Goal: Task Accomplishment & Management: Manage account settings

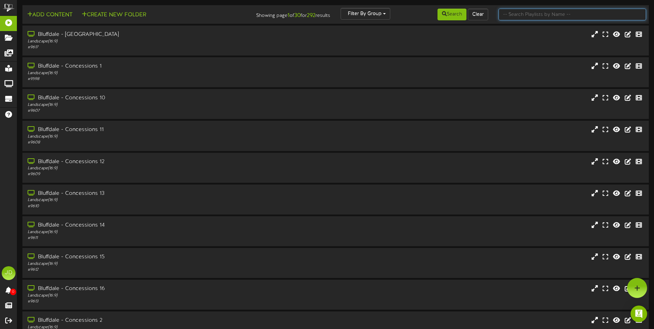
click at [533, 16] on input "text" at bounding box center [573, 15] width 148 height 12
type input "surprise"
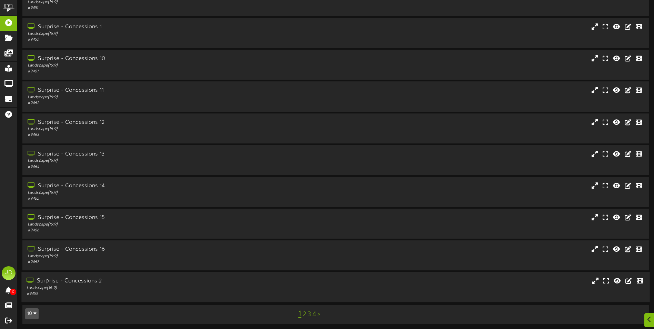
scroll to position [41, 0]
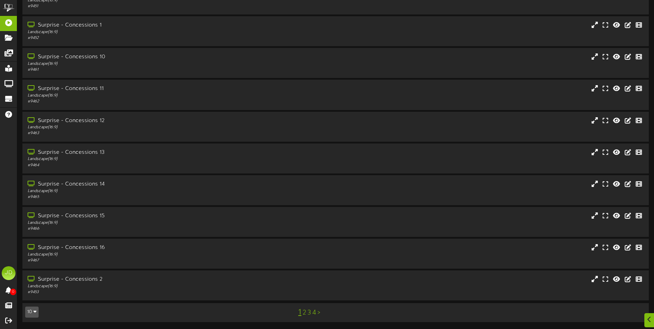
click at [310, 313] on link "3" at bounding box center [309, 313] width 3 height 8
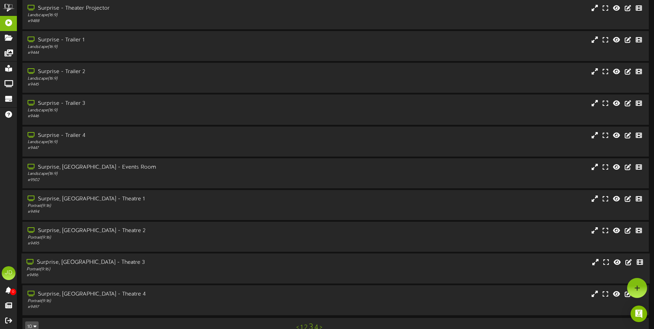
scroll to position [41, 0]
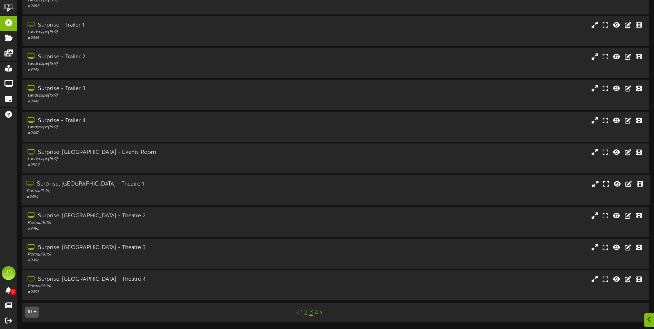
click at [170, 197] on div "# 9494" at bounding box center [152, 197] width 251 height 6
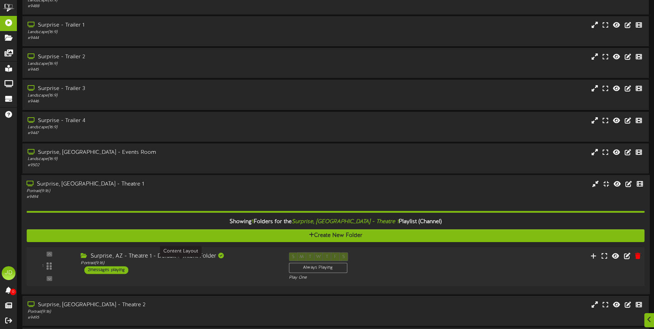
click at [216, 269] on div "Surprise, AZ - Theatre 1 - Default Content Folder Portrait ( 9:16 ) 2 messages …" at bounding box center [180, 263] width 208 height 22
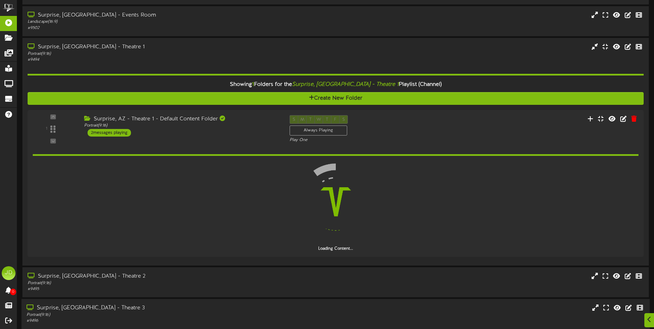
scroll to position [239, 0]
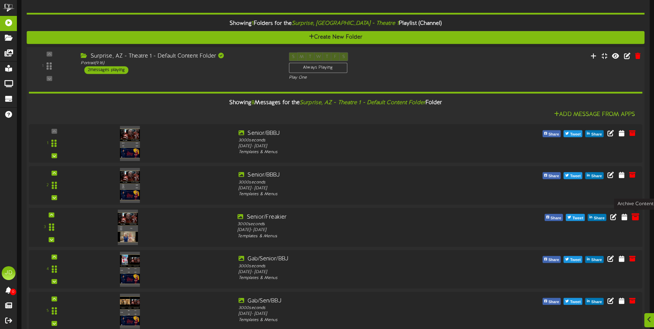
click at [637, 218] on icon at bounding box center [636, 216] width 8 height 8
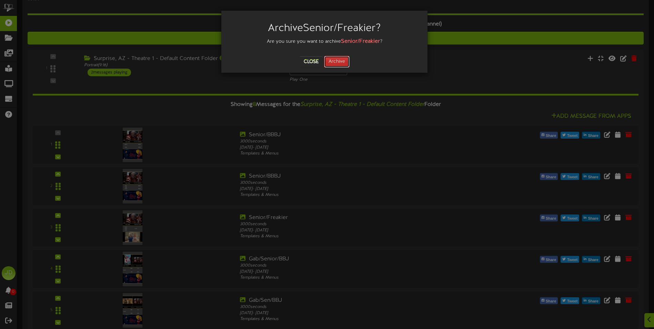
click at [335, 62] on button "Archive" at bounding box center [337, 62] width 26 height 12
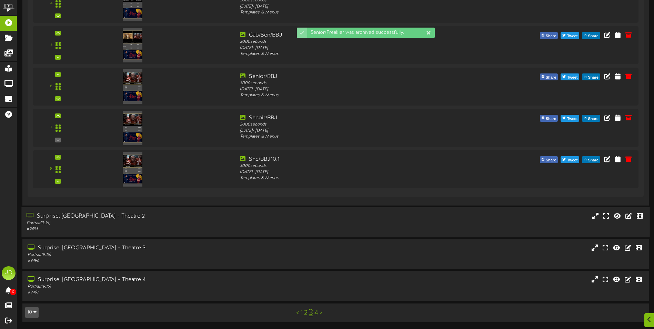
click at [175, 218] on div "Surprise, [GEOGRAPHIC_DATA] - Theatre 2" at bounding box center [152, 216] width 251 height 8
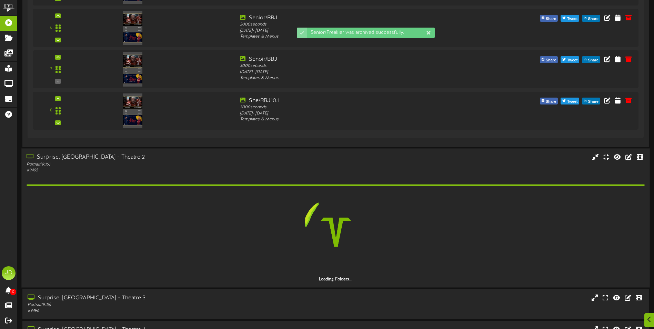
scroll to position [571, 0]
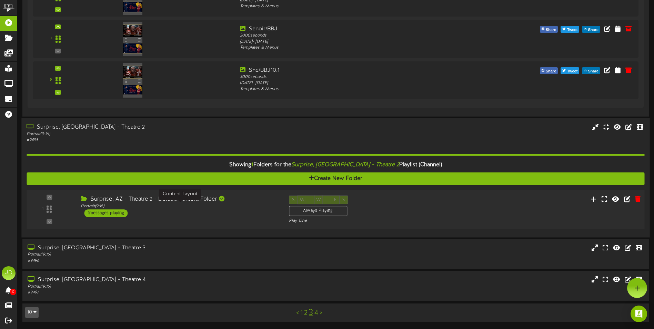
click at [229, 206] on div "Portrait ( 9:16 )" at bounding box center [180, 206] width 198 height 6
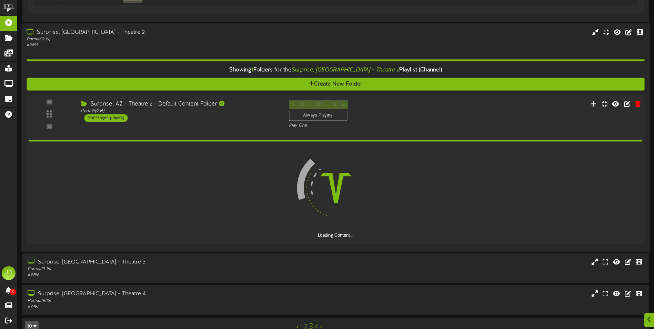
scroll to position [660, 0]
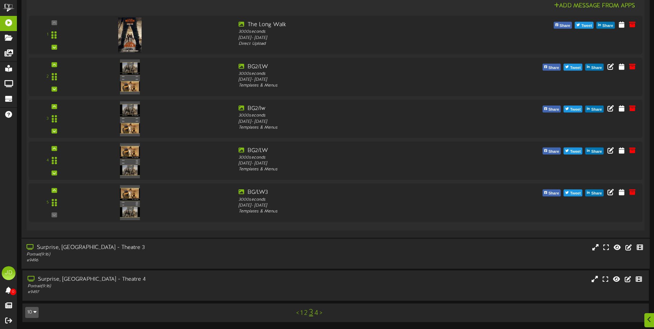
click at [301, 250] on div "Surprise, [GEOGRAPHIC_DATA] - Theatre 3 Portrait ( 9:16 ) # 9496" at bounding box center [335, 254] width 628 height 20
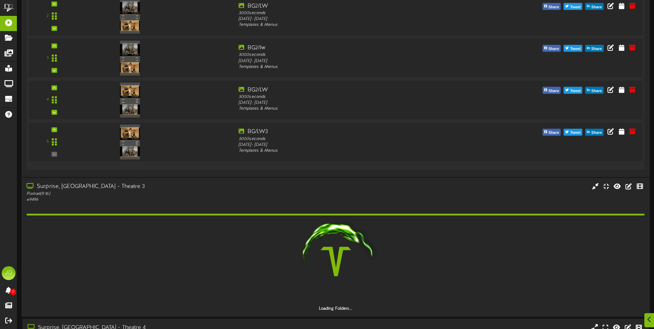
scroll to position [910, 0]
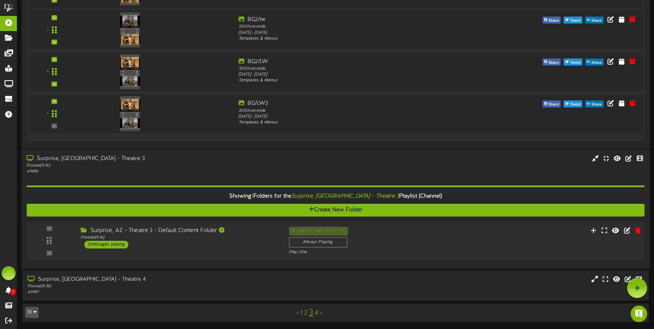
click at [264, 241] on div "Surprise, AZ - Theatre 3 - Default Content Folder Portrait ( 9:16 ) 2 messages …" at bounding box center [180, 238] width 208 height 22
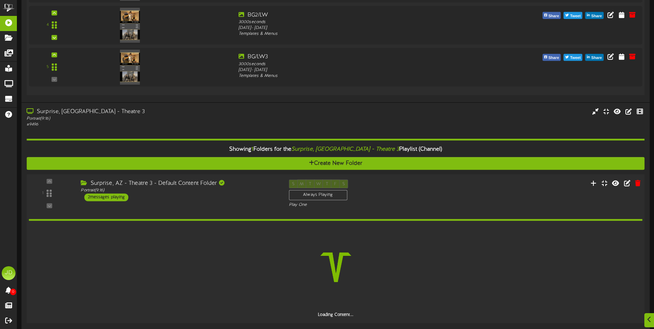
scroll to position [999, 0]
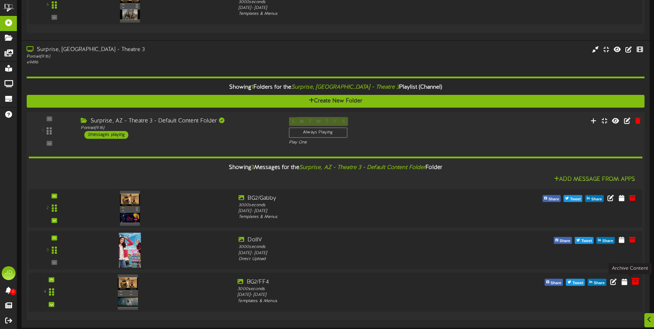
click at [635, 282] on icon at bounding box center [636, 282] width 8 height 8
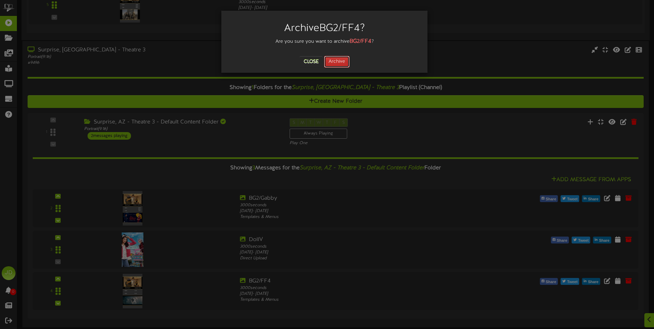
click at [337, 62] on button "Archive" at bounding box center [337, 62] width 26 height 12
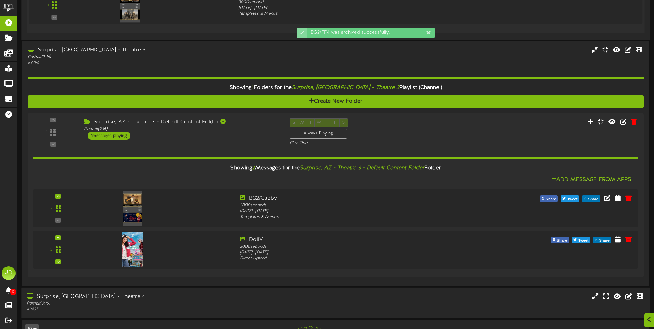
click at [237, 291] on div "Surprise, [GEOGRAPHIC_DATA] - Theatre 4 Portrait ( 9:16 ) # 9497" at bounding box center [335, 303] width 628 height 30
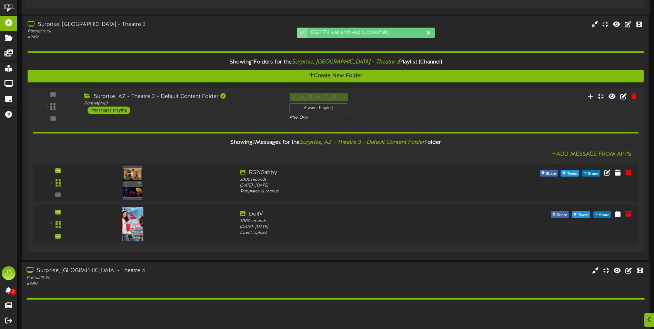
scroll to position [1125, 0]
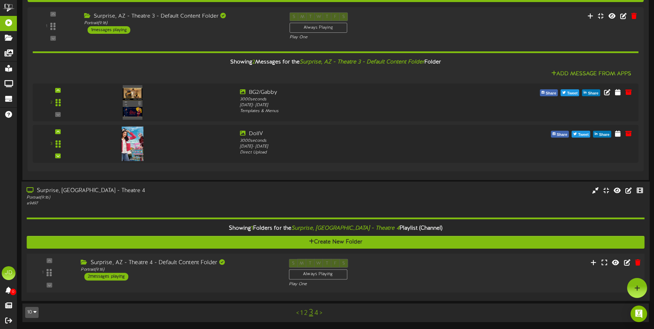
click at [248, 271] on div "Portrait ( 9:16 )" at bounding box center [180, 270] width 198 height 6
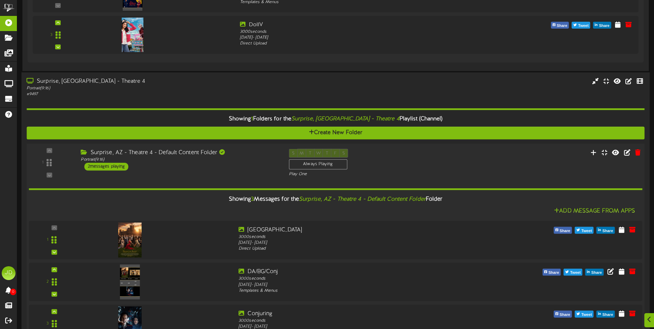
scroll to position [1272, 0]
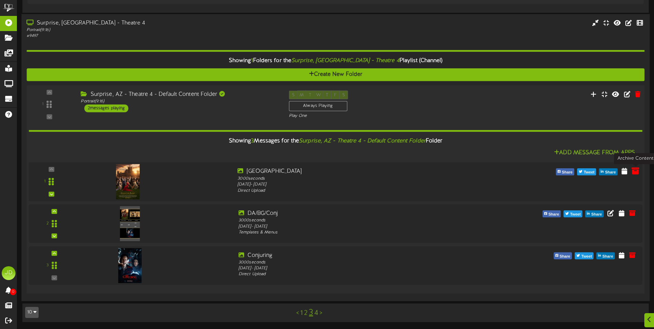
click at [635, 171] on icon at bounding box center [636, 171] width 8 height 8
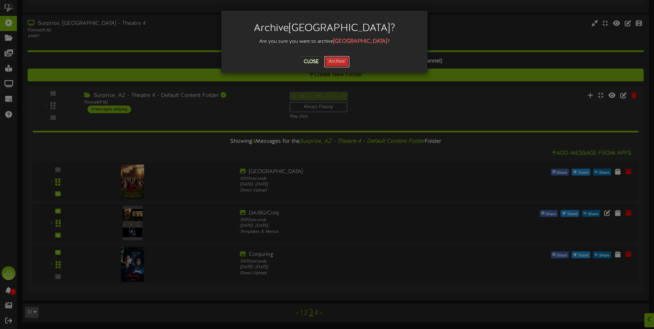
click at [339, 62] on button "Archive" at bounding box center [337, 62] width 26 height 12
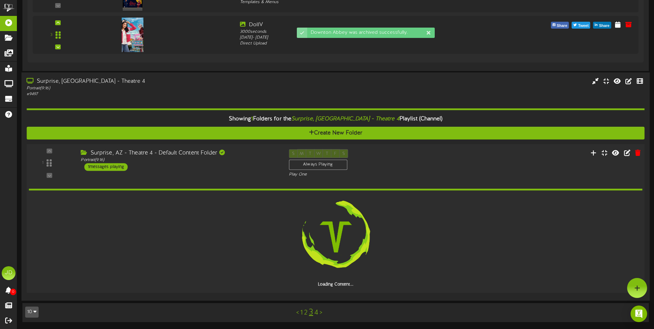
scroll to position [1231, 0]
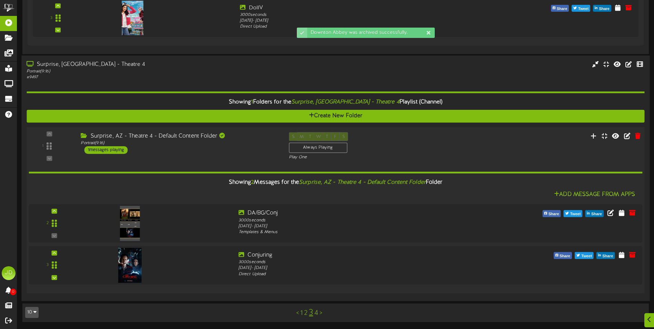
click at [317, 313] on link "4" at bounding box center [316, 313] width 4 height 8
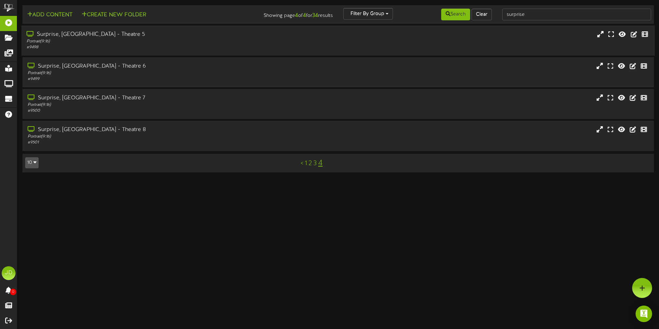
click at [179, 47] on div "# 9498" at bounding box center [154, 47] width 254 height 6
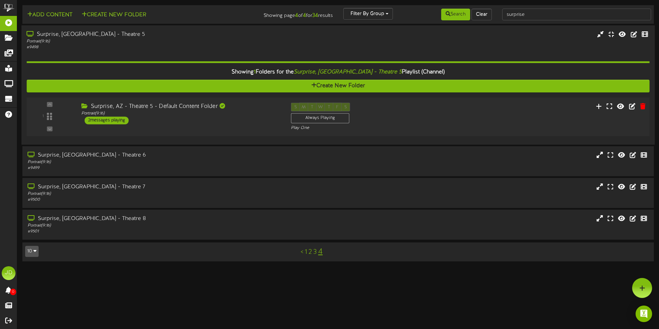
click at [228, 119] on div "Surprise, AZ - Theatre 5 - Default Content Folder Portrait ( 9:16 ) 2 messages …" at bounding box center [181, 114] width 210 height 22
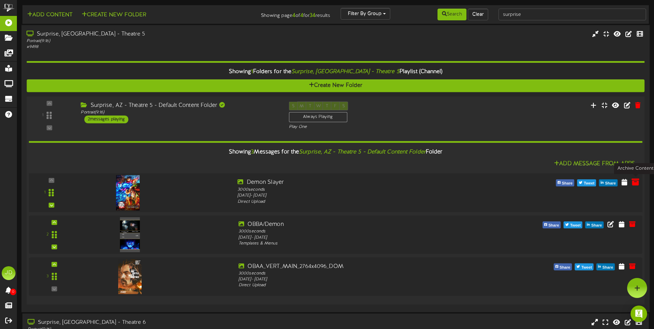
click at [636, 184] on icon at bounding box center [636, 182] width 8 height 8
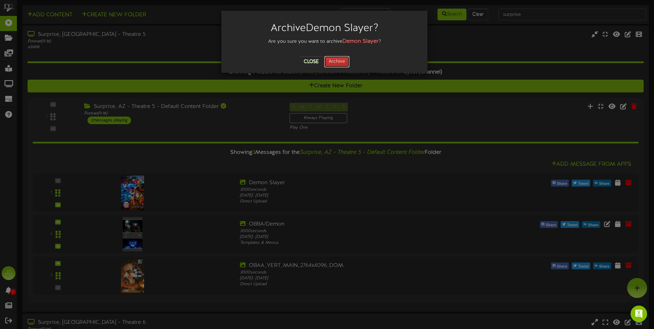
click at [339, 64] on button "Archive" at bounding box center [337, 62] width 26 height 12
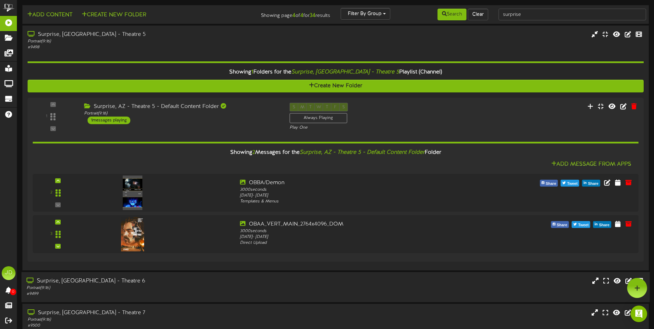
click at [328, 276] on div "Surprise, [GEOGRAPHIC_DATA] - Theatre 6 Portrait ( 9:16 ) # 9499" at bounding box center [335, 287] width 628 height 30
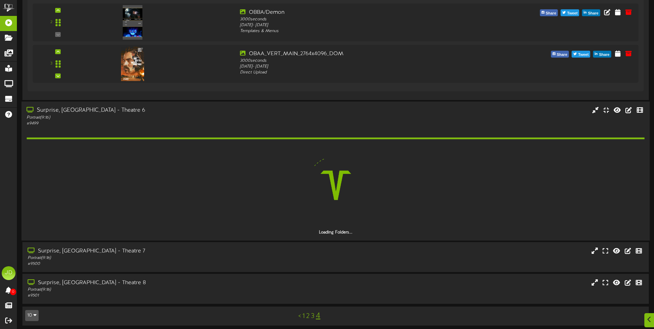
scroll to position [171, 0]
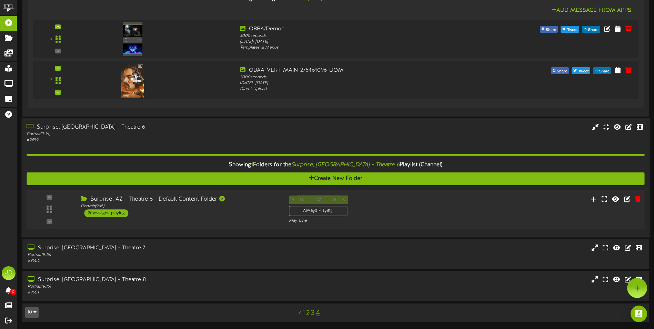
click at [407, 213] on div "S M T W T F S Always Playing Play One" at bounding box center [362, 209] width 156 height 28
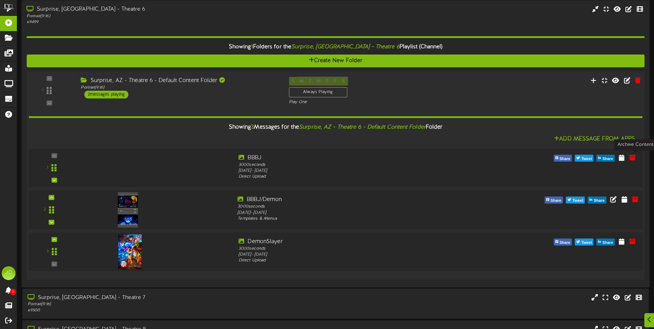
scroll to position [284, 0]
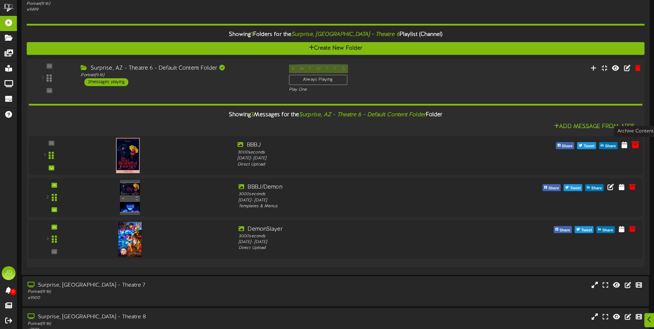
click at [637, 144] on icon at bounding box center [636, 145] width 8 height 8
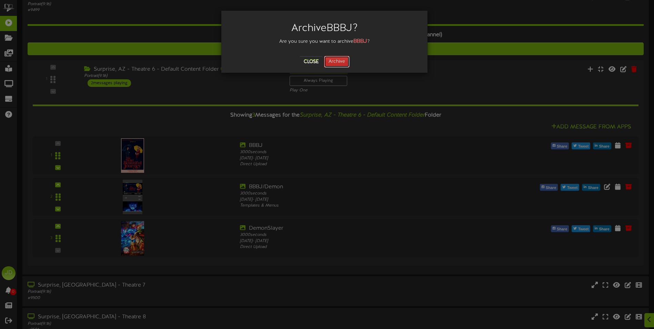
drag, startPoint x: 341, startPoint y: 63, endPoint x: 338, endPoint y: 66, distance: 4.2
click at [341, 63] on button "Archive" at bounding box center [337, 62] width 26 height 12
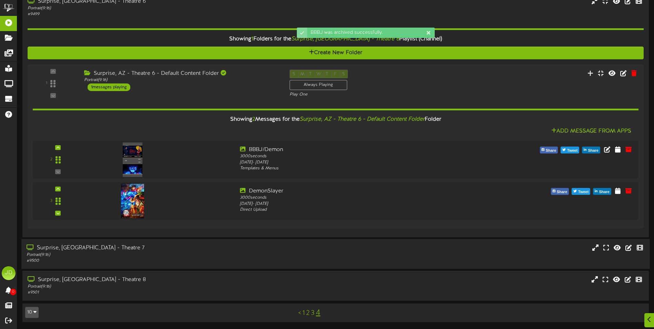
click at [247, 242] on div "Surprise, [GEOGRAPHIC_DATA] - Theatre 7 Portrait ( 9:16 ) # 9500" at bounding box center [335, 254] width 628 height 30
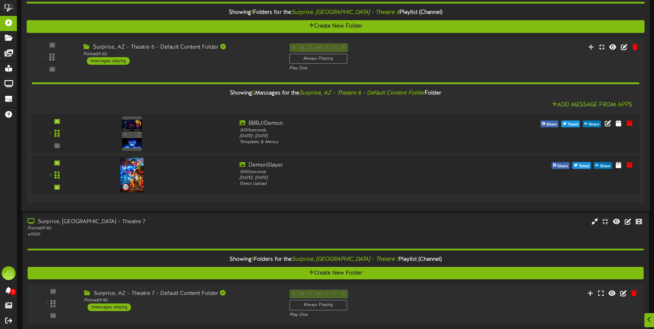
scroll to position [318, 0]
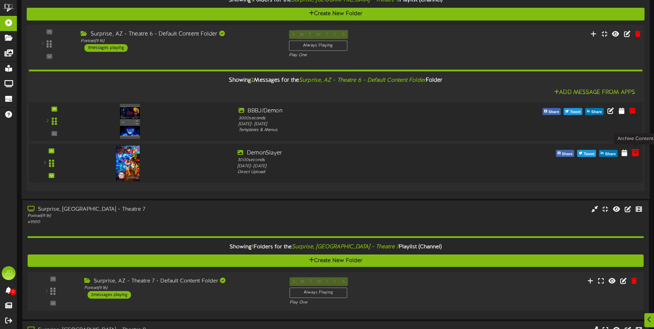
click at [632, 153] on icon at bounding box center [636, 153] width 8 height 8
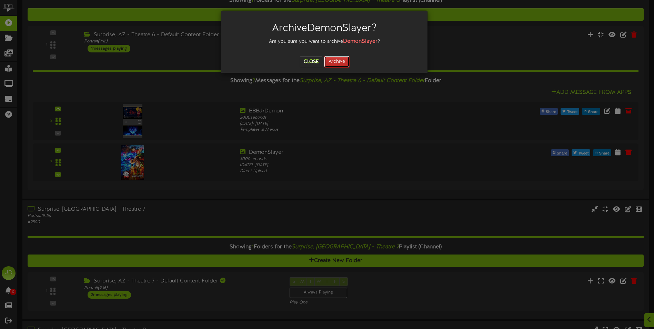
click at [340, 62] on button "Archive" at bounding box center [337, 62] width 26 height 12
click at [314, 62] on button "Close" at bounding box center [304, 61] width 23 height 11
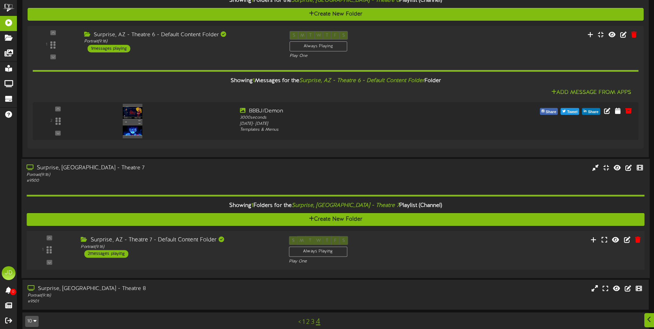
click at [223, 254] on div "Surprise, AZ - Theatre 7 - Default Content Folder Portrait ( 9:16 ) 2 messages …" at bounding box center [180, 247] width 208 height 22
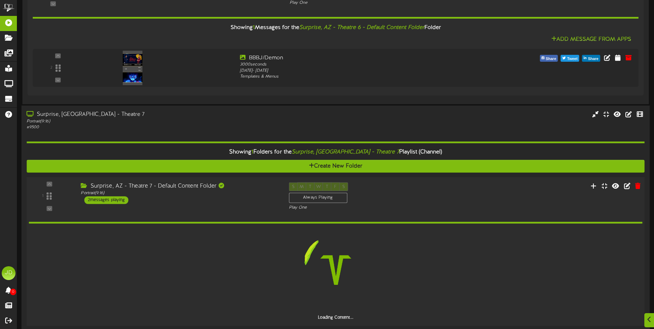
scroll to position [436, 0]
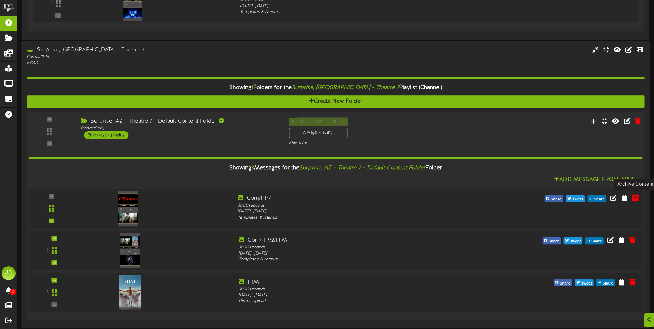
click at [636, 201] on icon at bounding box center [636, 198] width 8 height 8
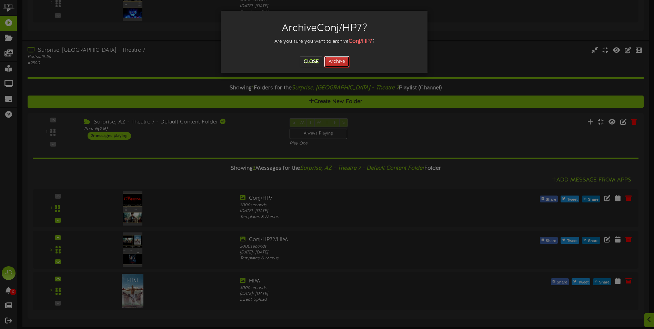
click at [331, 60] on button "Archive" at bounding box center [337, 62] width 26 height 12
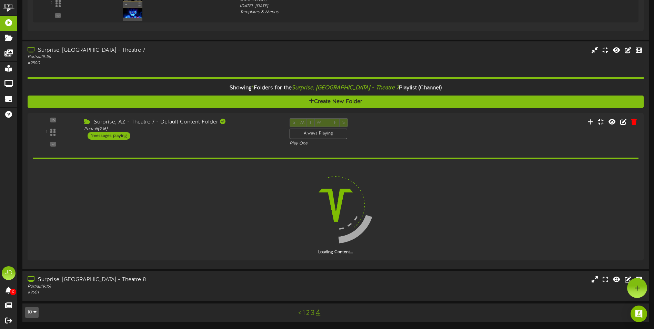
scroll to position [453, 0]
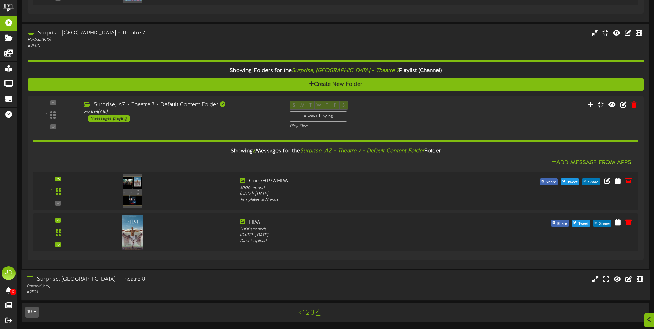
click at [347, 282] on div "Surprise, [GEOGRAPHIC_DATA] - Theatre 8 Portrait ( 9:16 ) # 9501" at bounding box center [335, 286] width 628 height 20
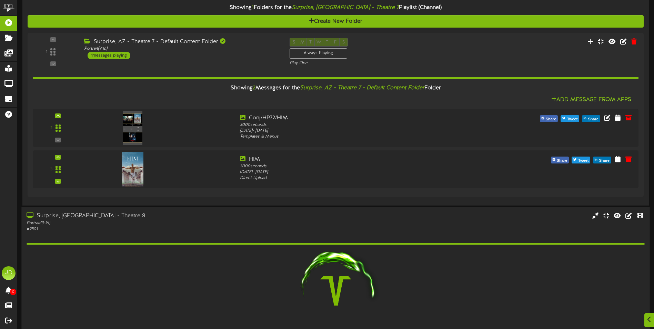
scroll to position [562, 0]
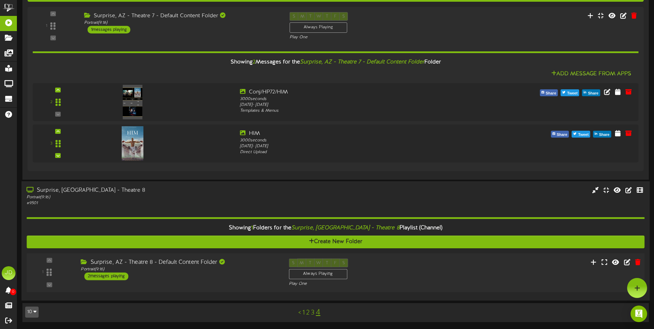
click at [254, 263] on div "Surprise, AZ - Theatre 8 - Default Content Folder" at bounding box center [180, 263] width 198 height 8
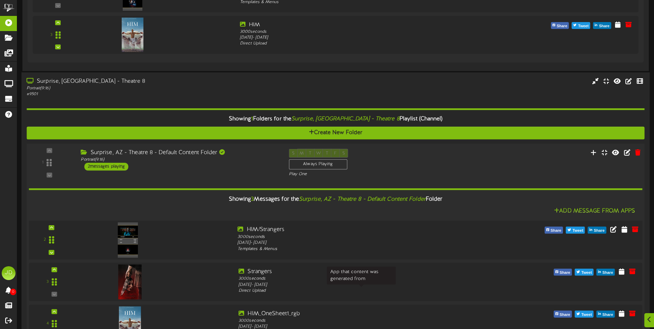
scroll to position [709, 0]
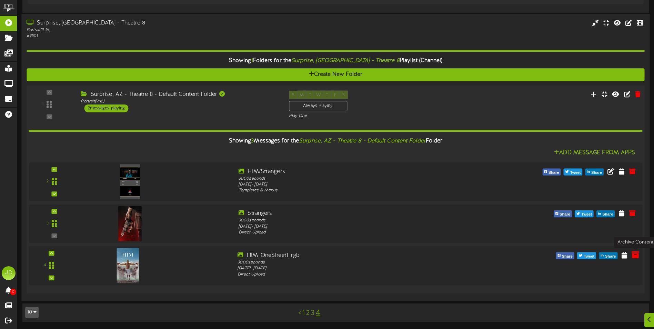
click at [637, 256] on icon at bounding box center [636, 255] width 8 height 8
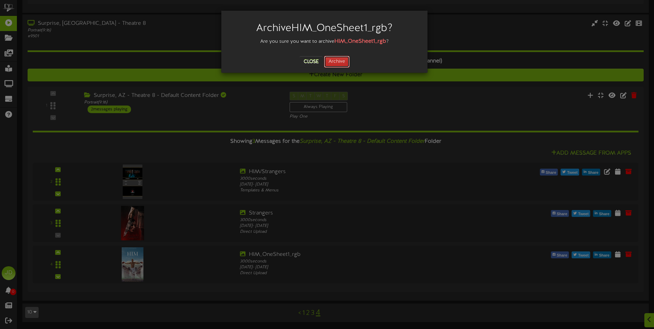
click at [332, 62] on button "Archive" at bounding box center [337, 62] width 26 height 12
